Goal: Task Accomplishment & Management: Use online tool/utility

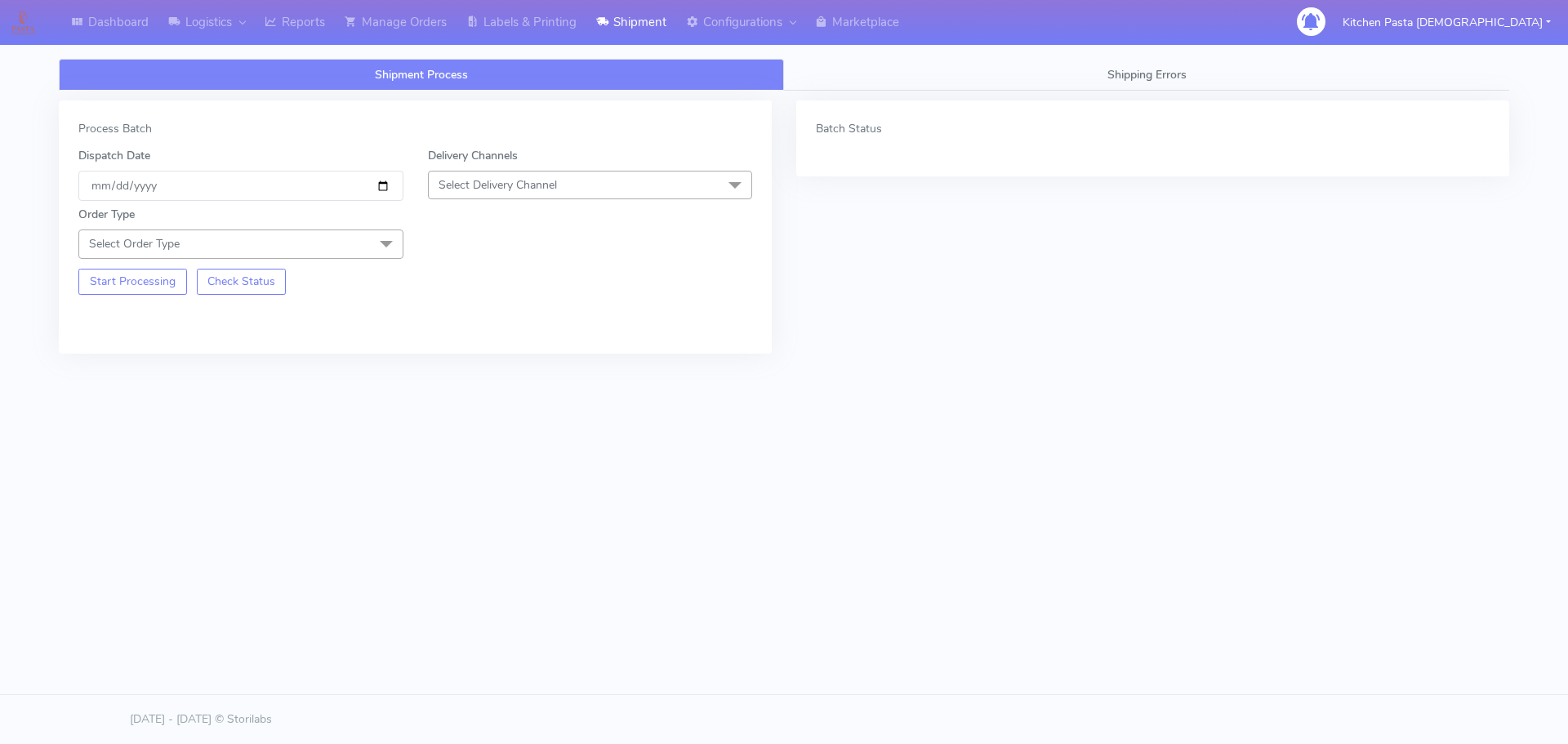
click at [356, 252] on span "Select Order Type" at bounding box center [241, 244] width 325 height 28
click at [136, 315] on div "Meal" at bounding box center [241, 320] width 307 height 17
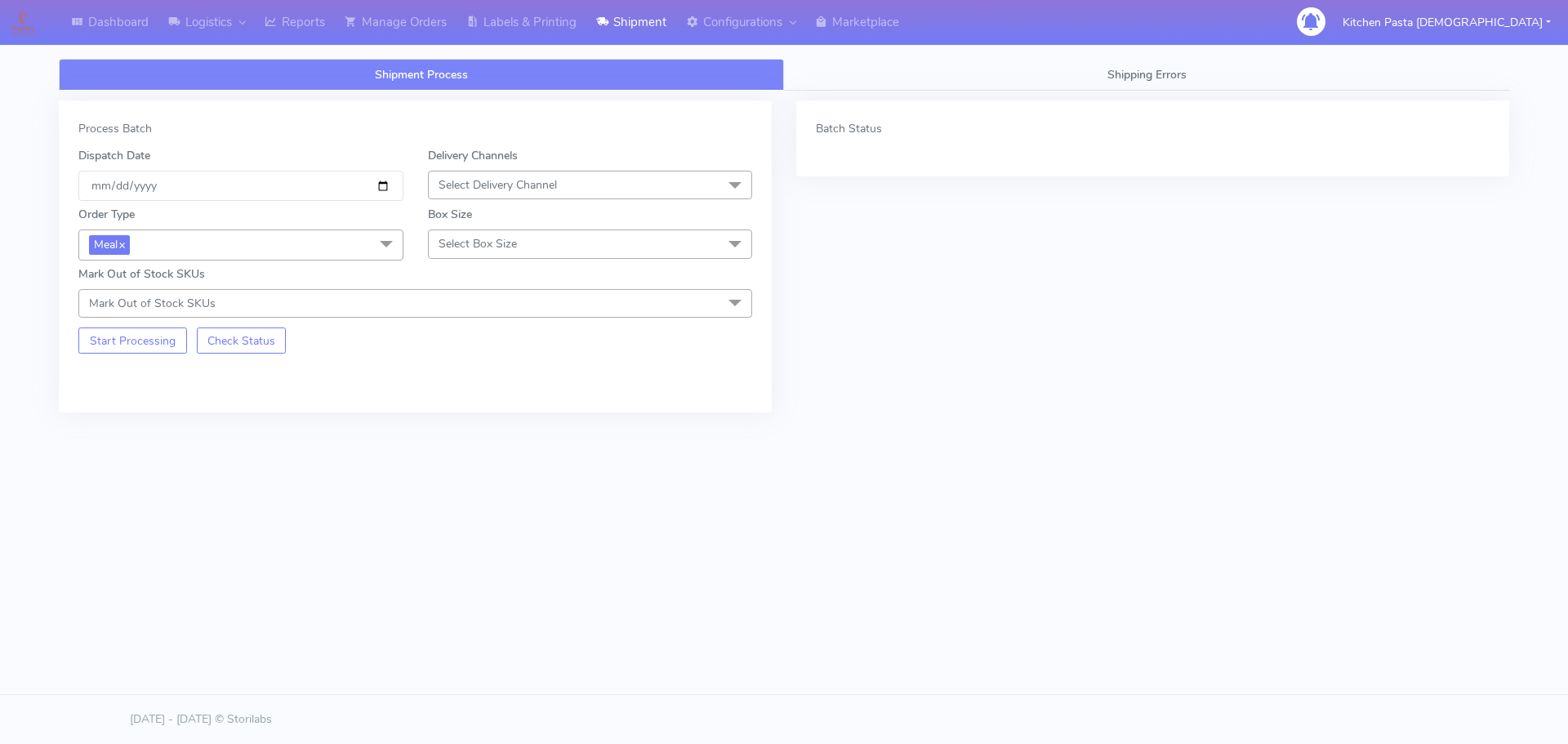
click at [588, 175] on span "Select Delivery Channel" at bounding box center [590, 185] width 325 height 28
click at [316, 243] on span "Meal x" at bounding box center [241, 245] width 325 height 30
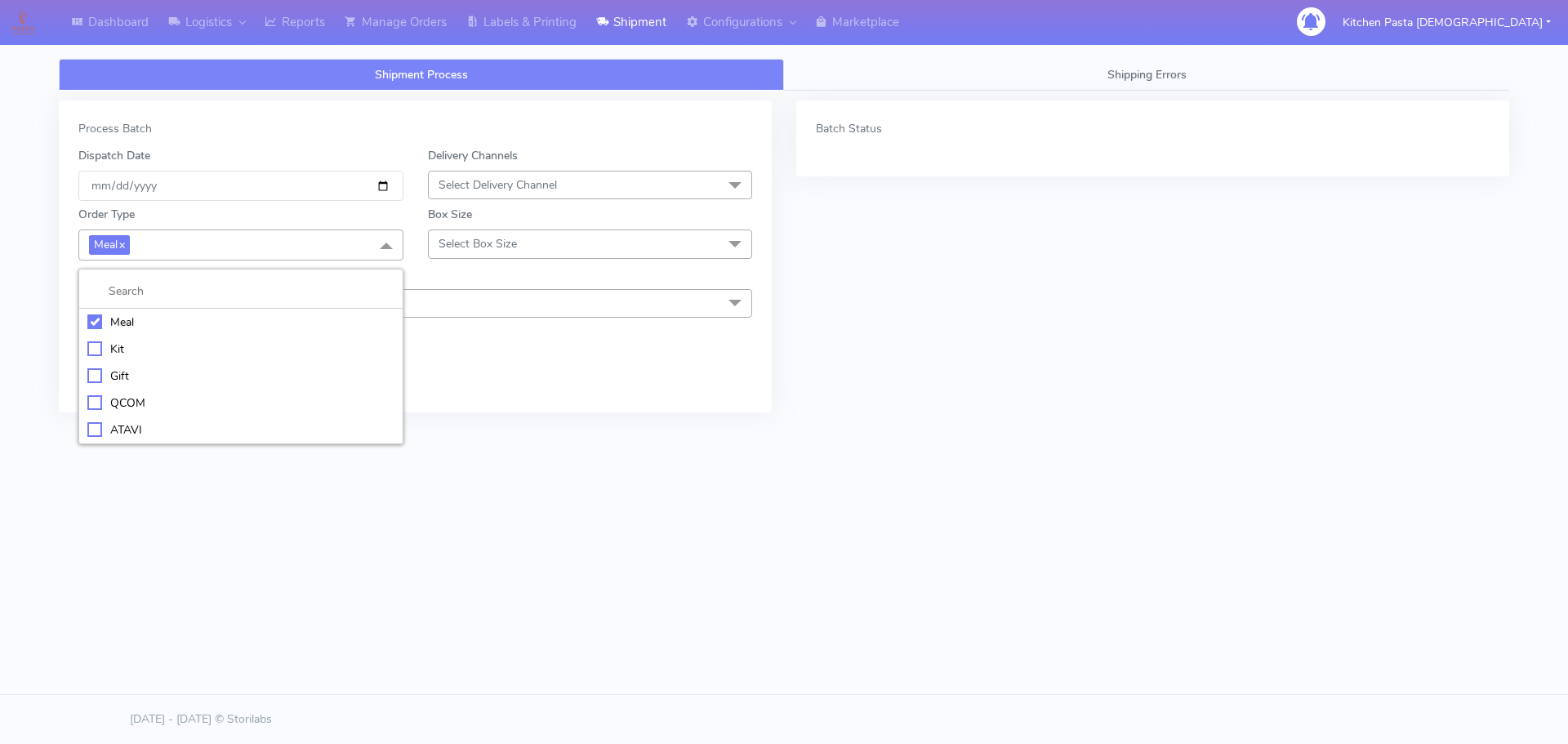
click at [188, 426] on div "ATAVI" at bounding box center [241, 430] width 307 height 17
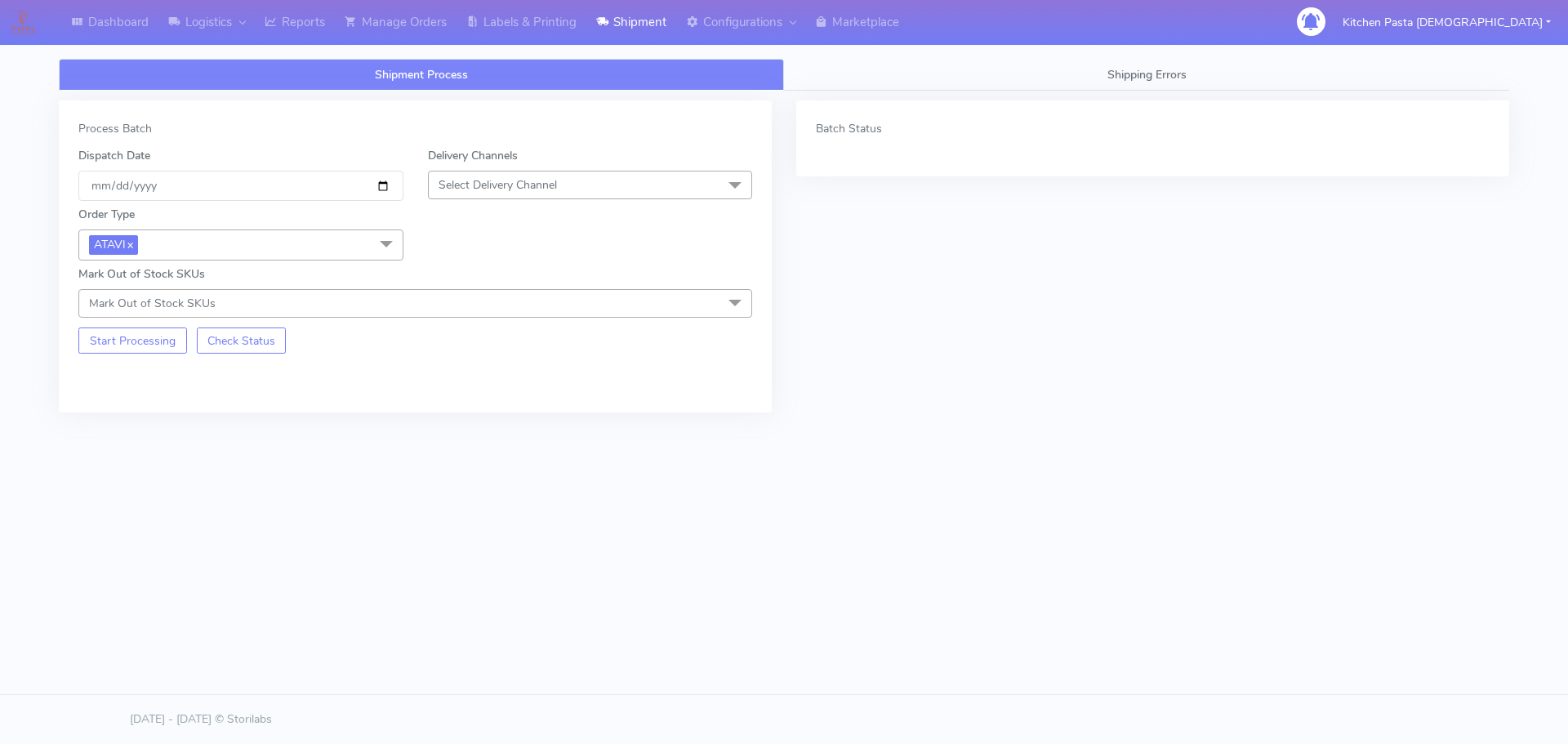
click at [557, 186] on span "Select Delivery Channel" at bounding box center [497, 185] width 118 height 15
click at [471, 366] on div "Yodel" at bounding box center [590, 368] width 307 height 17
click at [153, 332] on button "Start Processing" at bounding box center [132, 341] width 109 height 26
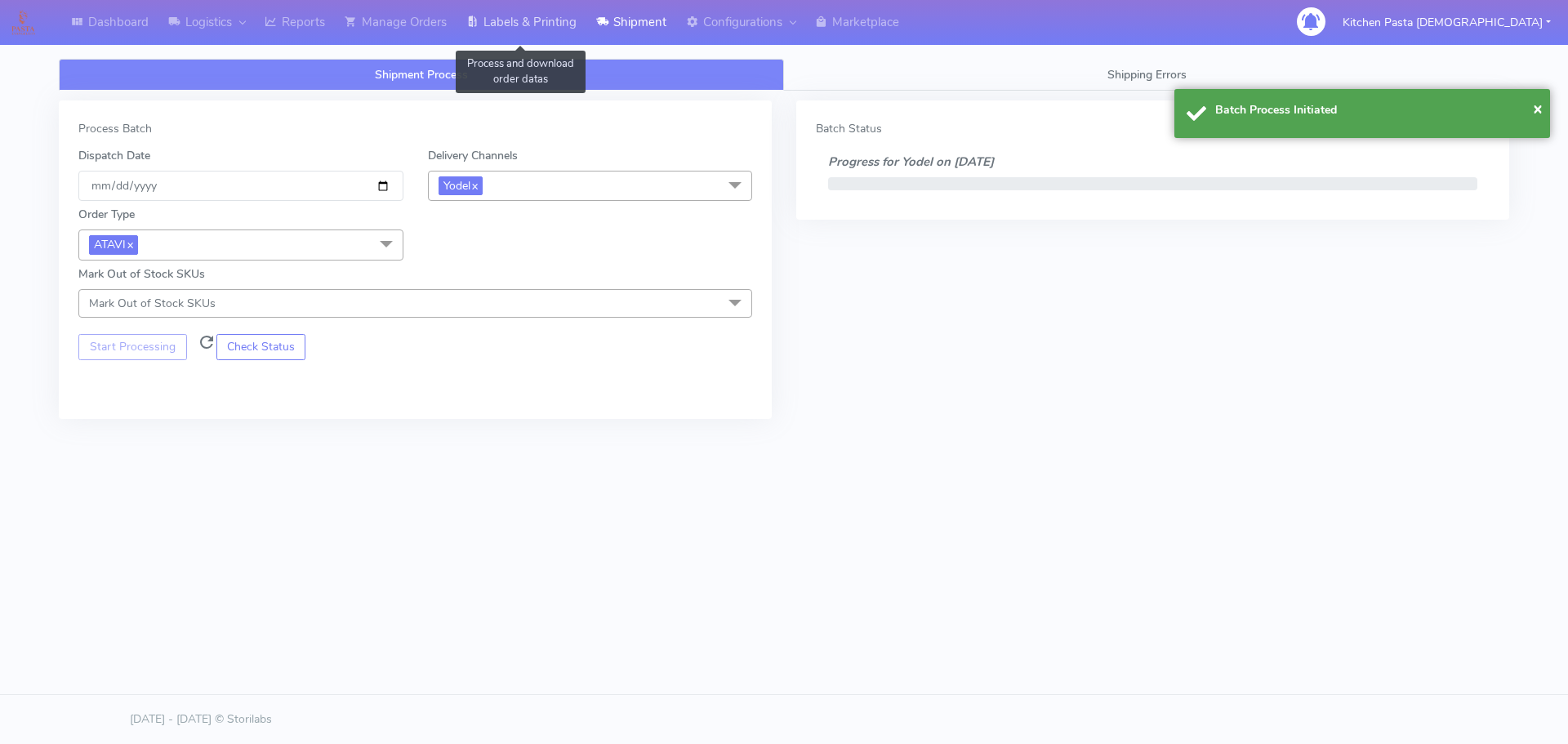
click at [538, 26] on link "Labels & Printing" at bounding box center [520, 23] width 129 height 45
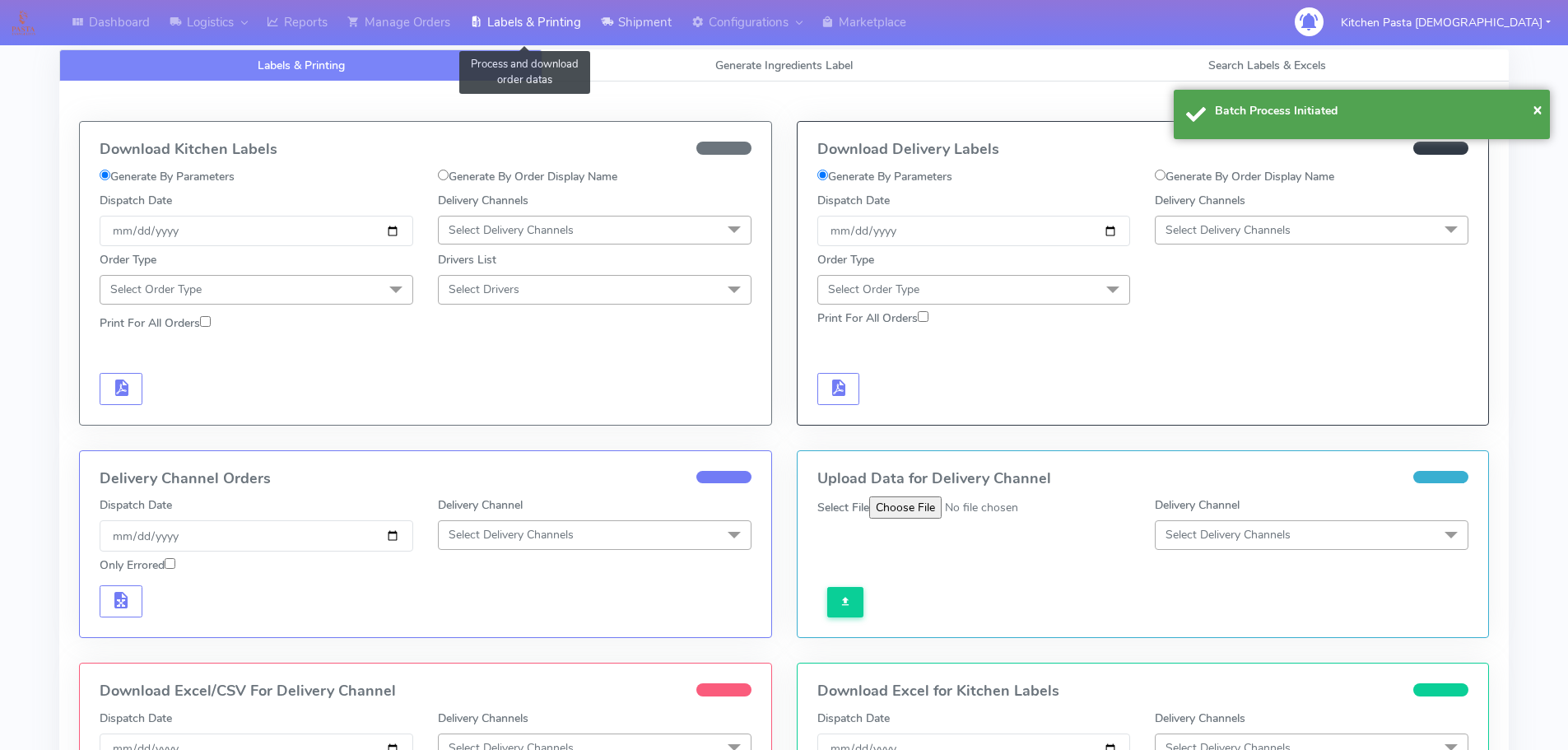
click at [597, 28] on link "Shipment" at bounding box center [636, 23] width 90 height 46
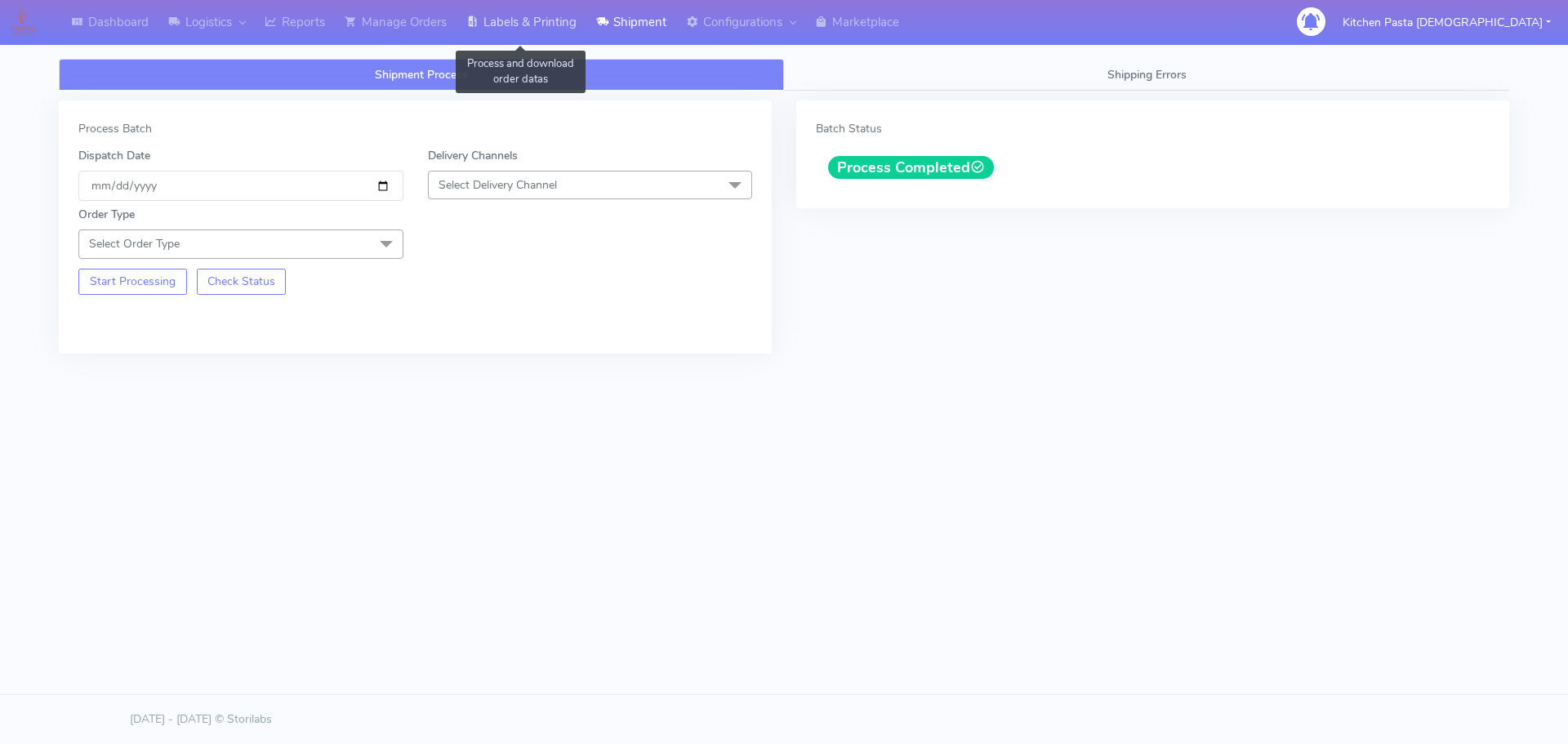
click at [544, 23] on link "Labels & Printing" at bounding box center [520, 23] width 129 height 45
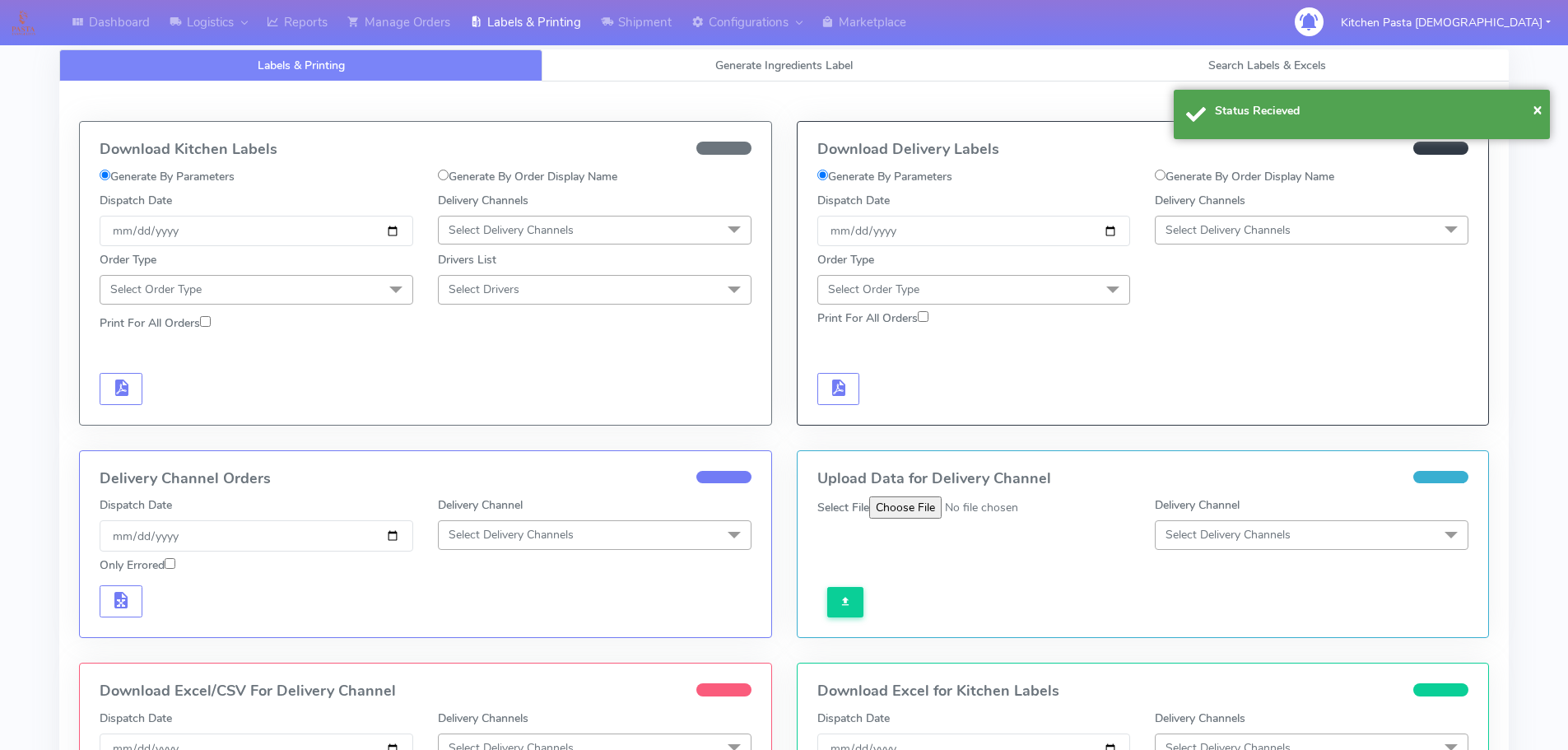
click at [966, 289] on span "Select Order Type" at bounding box center [974, 289] width 313 height 29
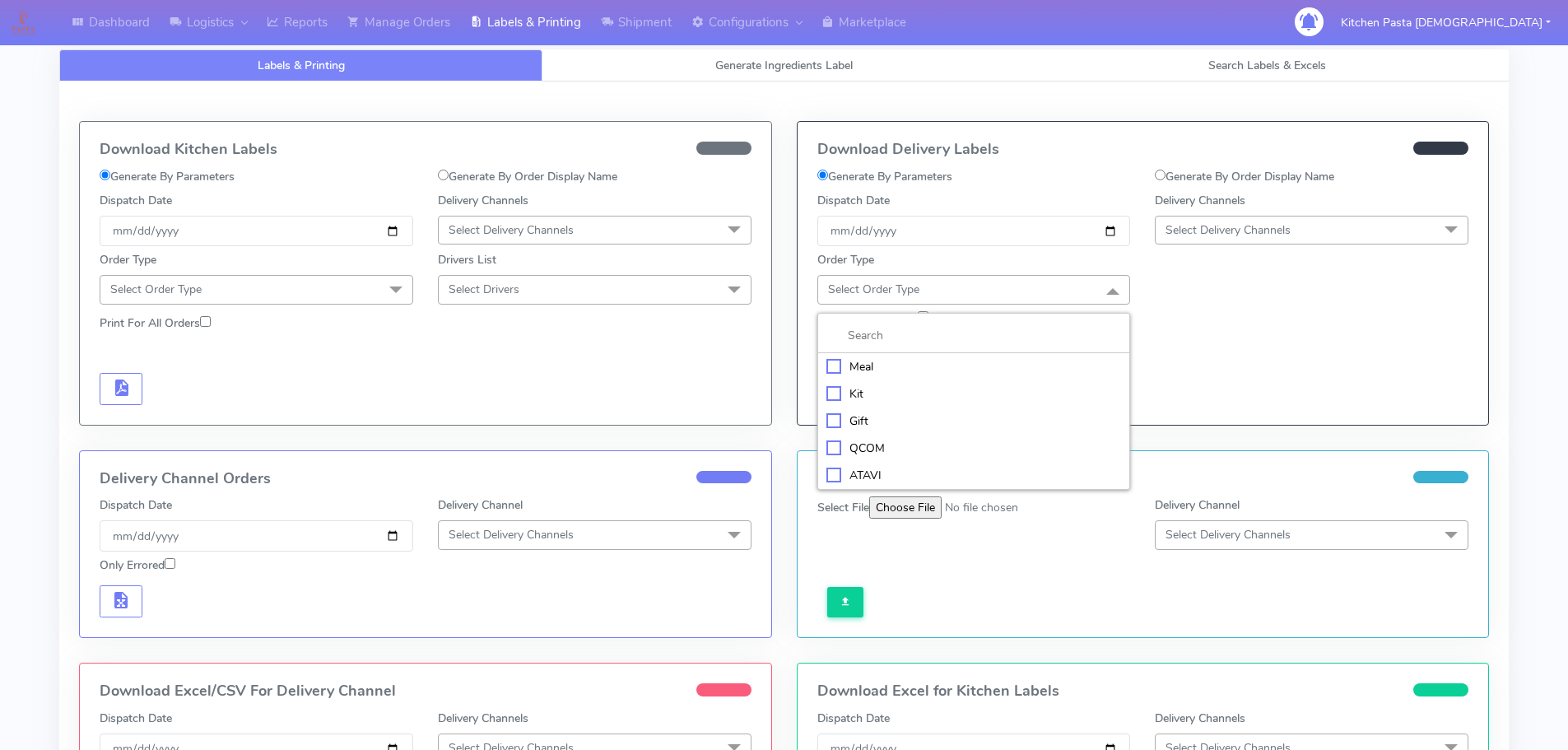
click at [875, 377] on li "Meal" at bounding box center [975, 366] width 312 height 28
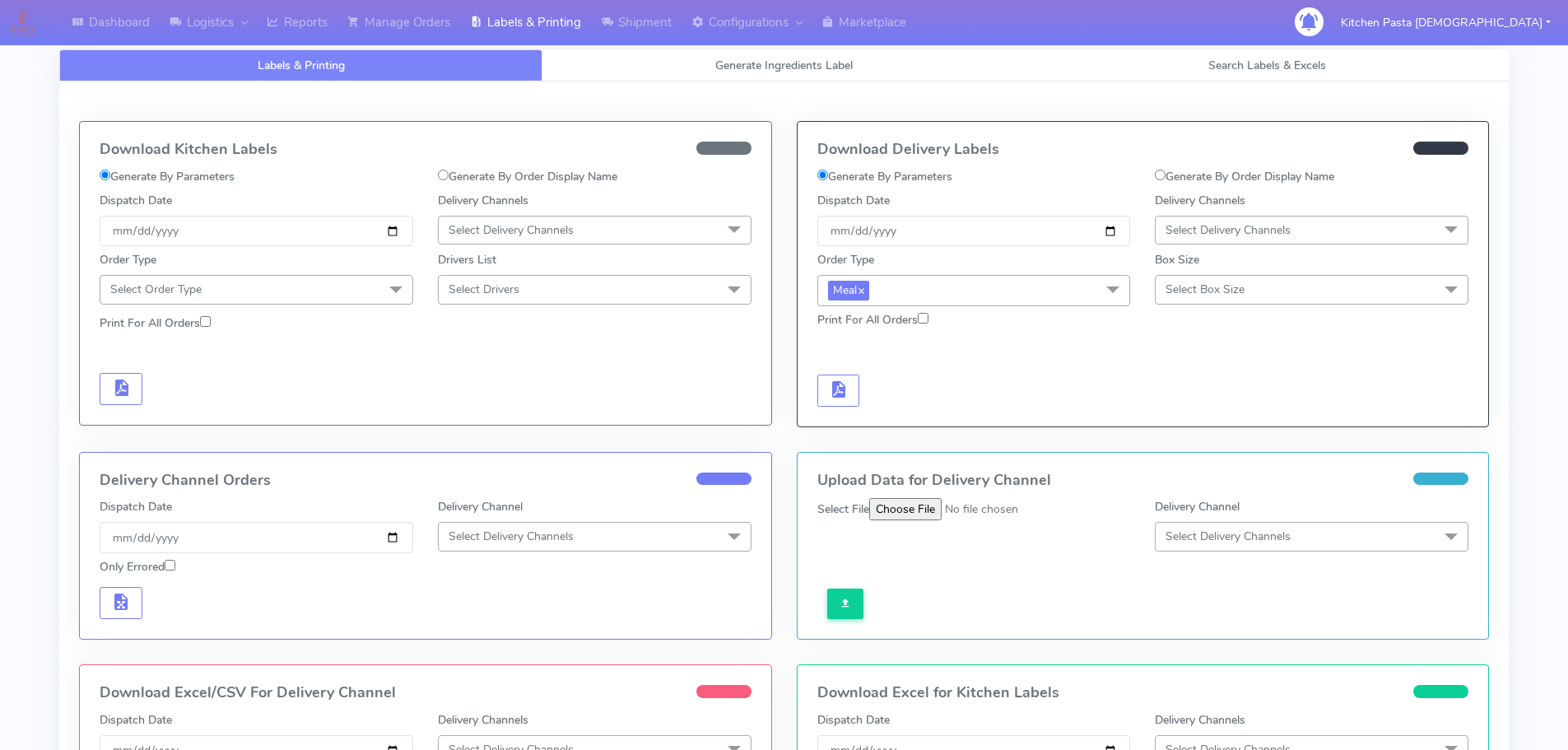
click at [961, 301] on span "Meal x" at bounding box center [974, 290] width 313 height 30
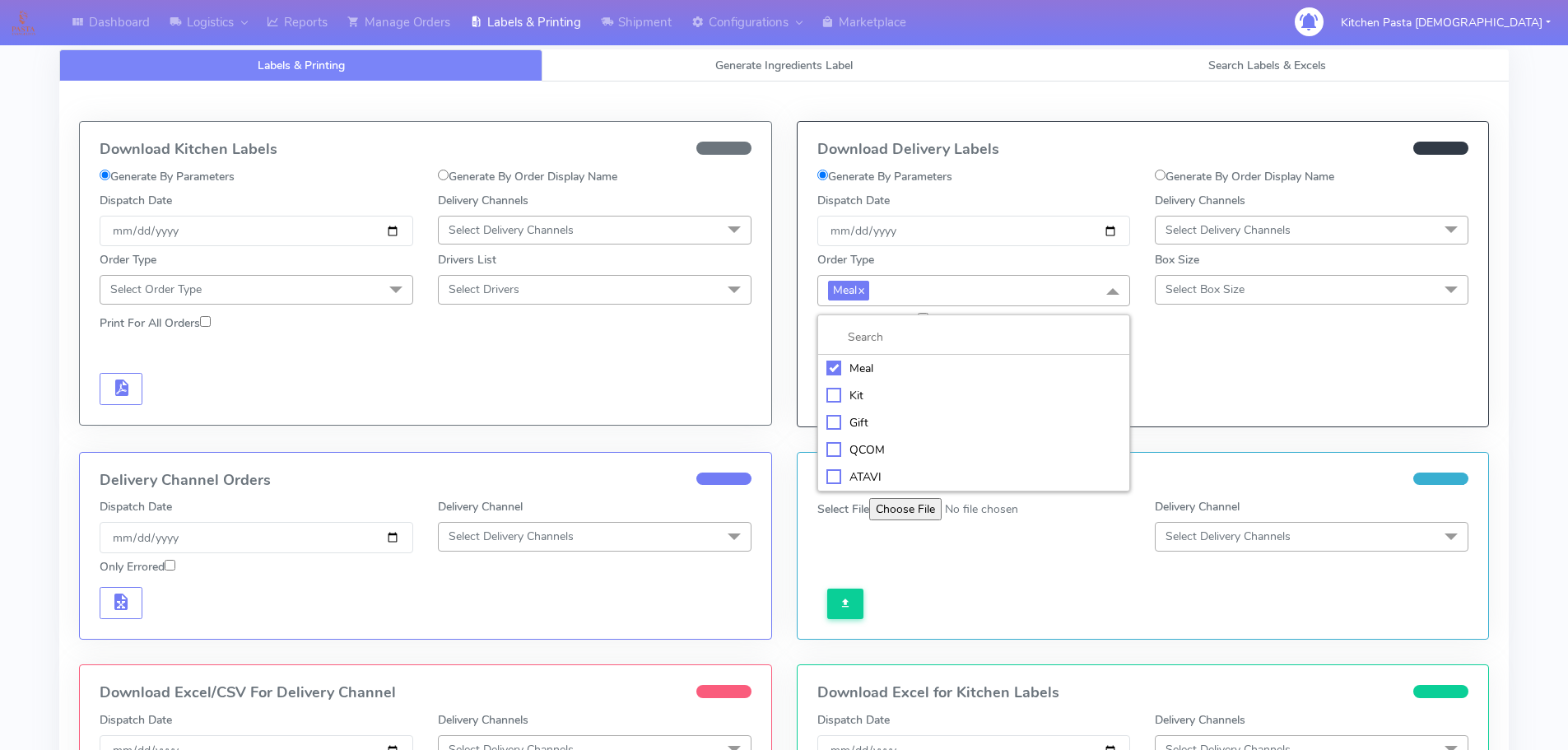
click at [873, 480] on div "ATAVI" at bounding box center [974, 477] width 295 height 17
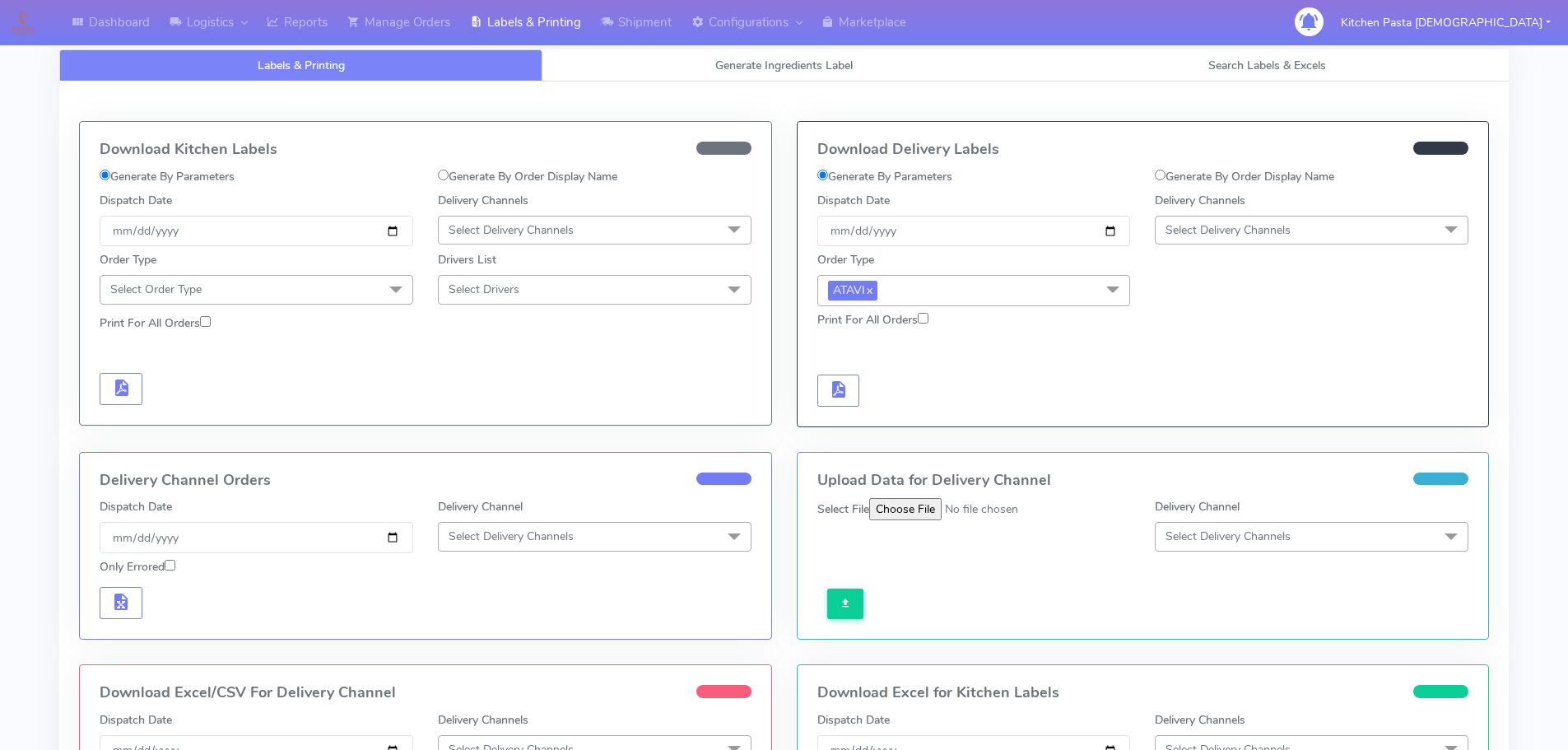
click at [1232, 235] on span "Select Delivery Channels" at bounding box center [1227, 229] width 125 height 15
click at [1206, 417] on div "Yodel" at bounding box center [1312, 415] width 295 height 17
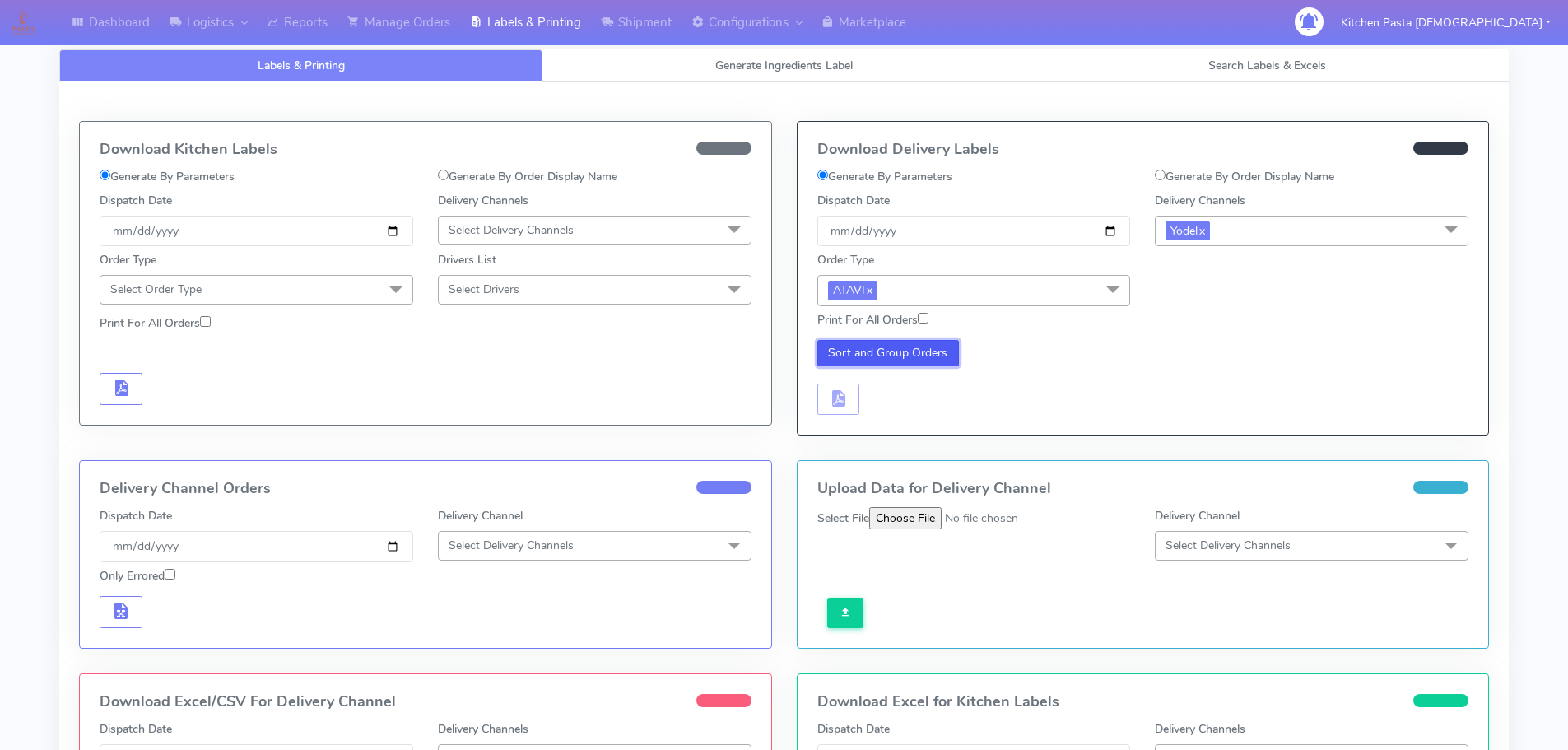
click at [848, 355] on button "Sort and Group Orders" at bounding box center [889, 353] width 143 height 27
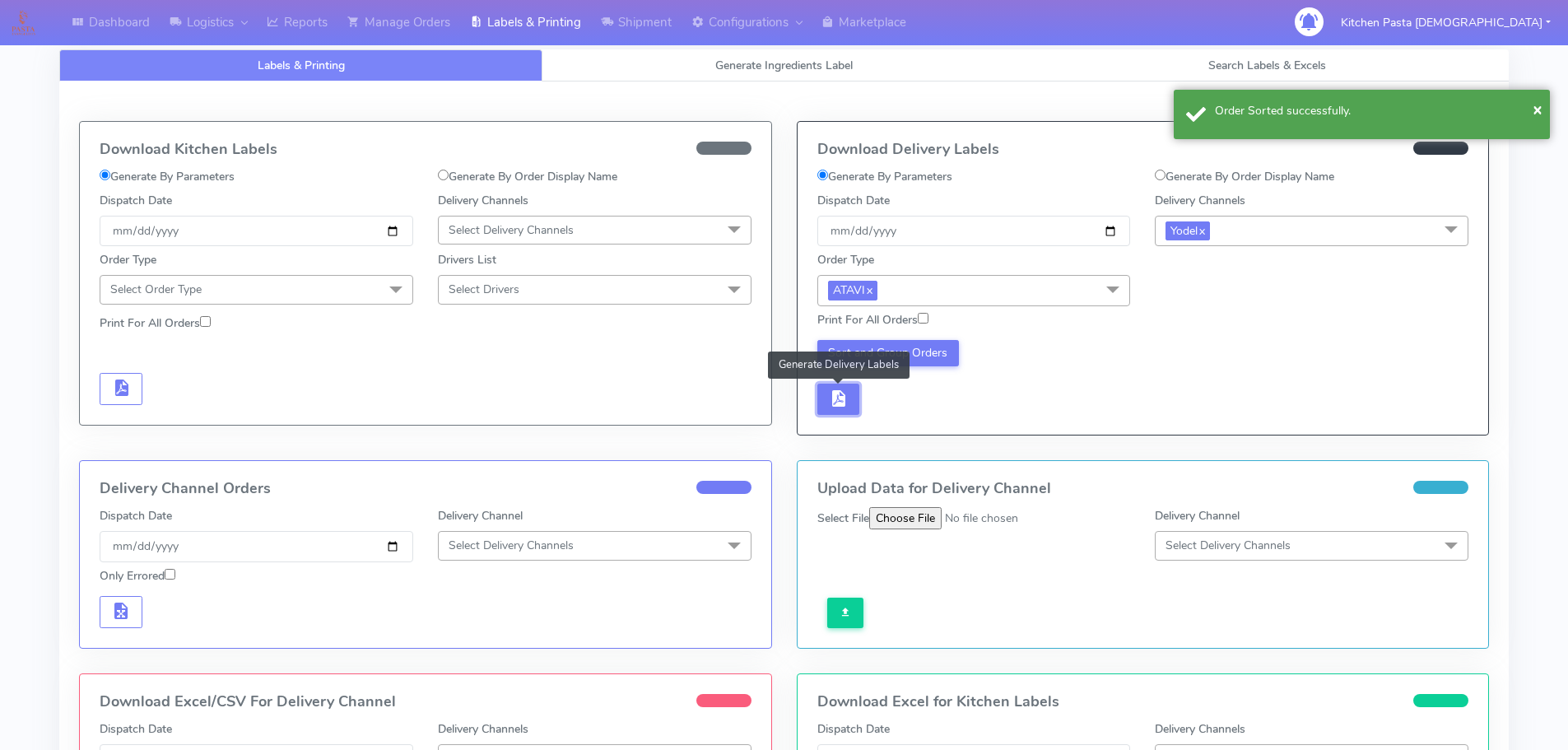
click at [834, 403] on span "button" at bounding box center [838, 402] width 20 height 15
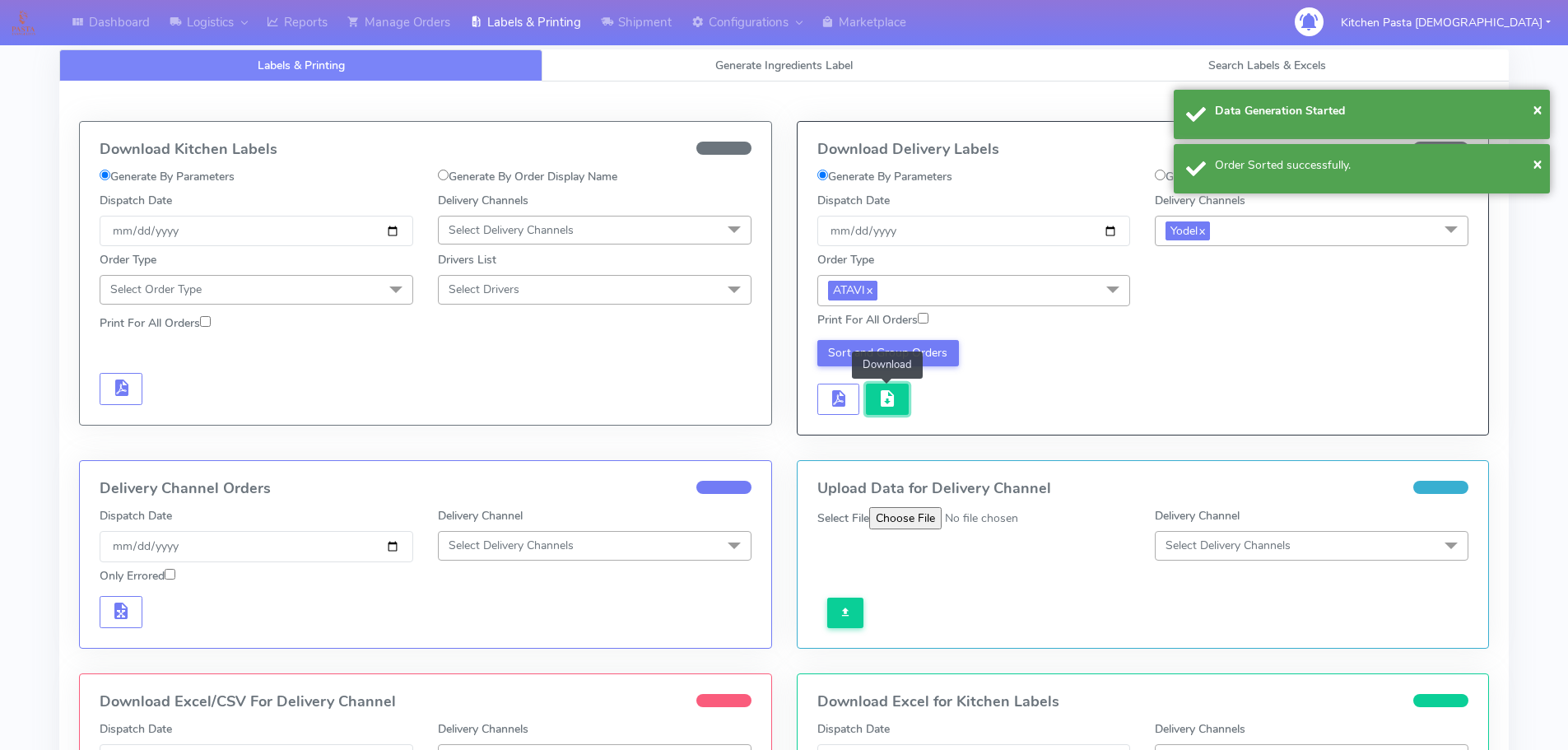
click at [882, 405] on span "button" at bounding box center [887, 402] width 20 height 15
